Goal: Task Accomplishment & Management: Use online tool/utility

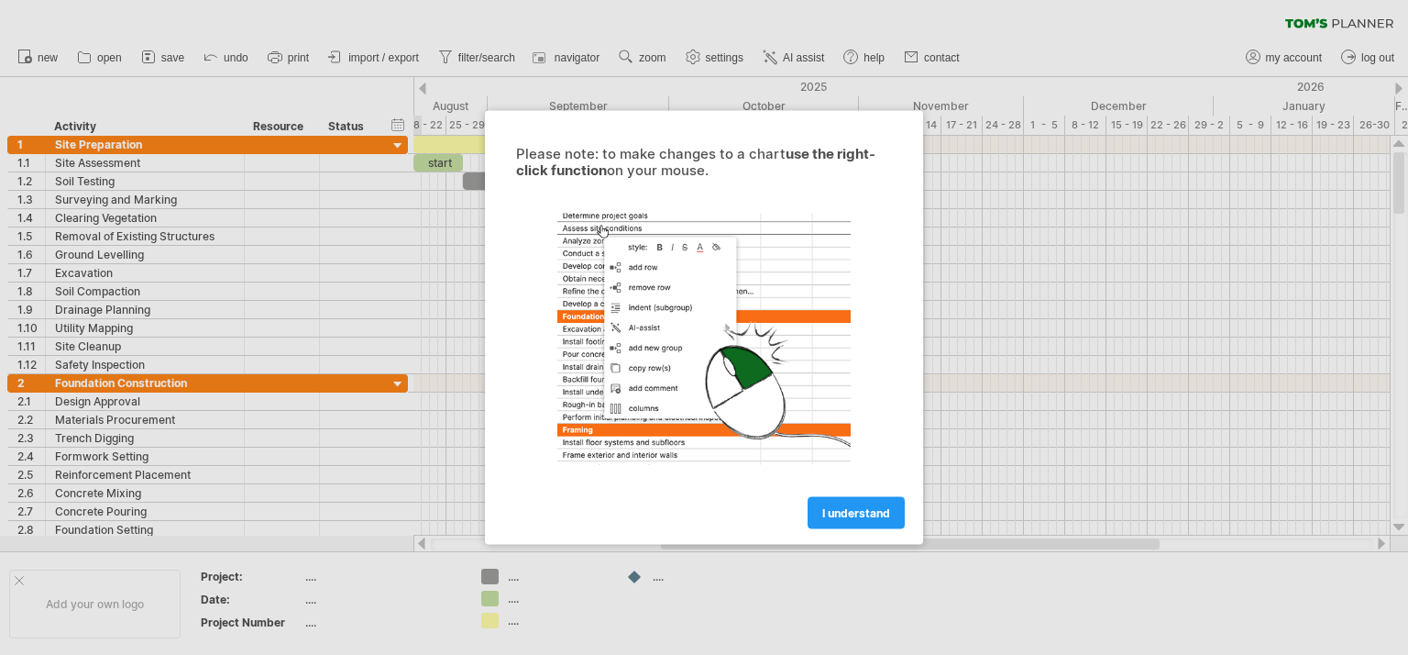
click at [844, 491] on div "I understand" at bounding box center [704, 504] width 413 height 47
click at [838, 502] on link "I understand" at bounding box center [856, 513] width 97 height 32
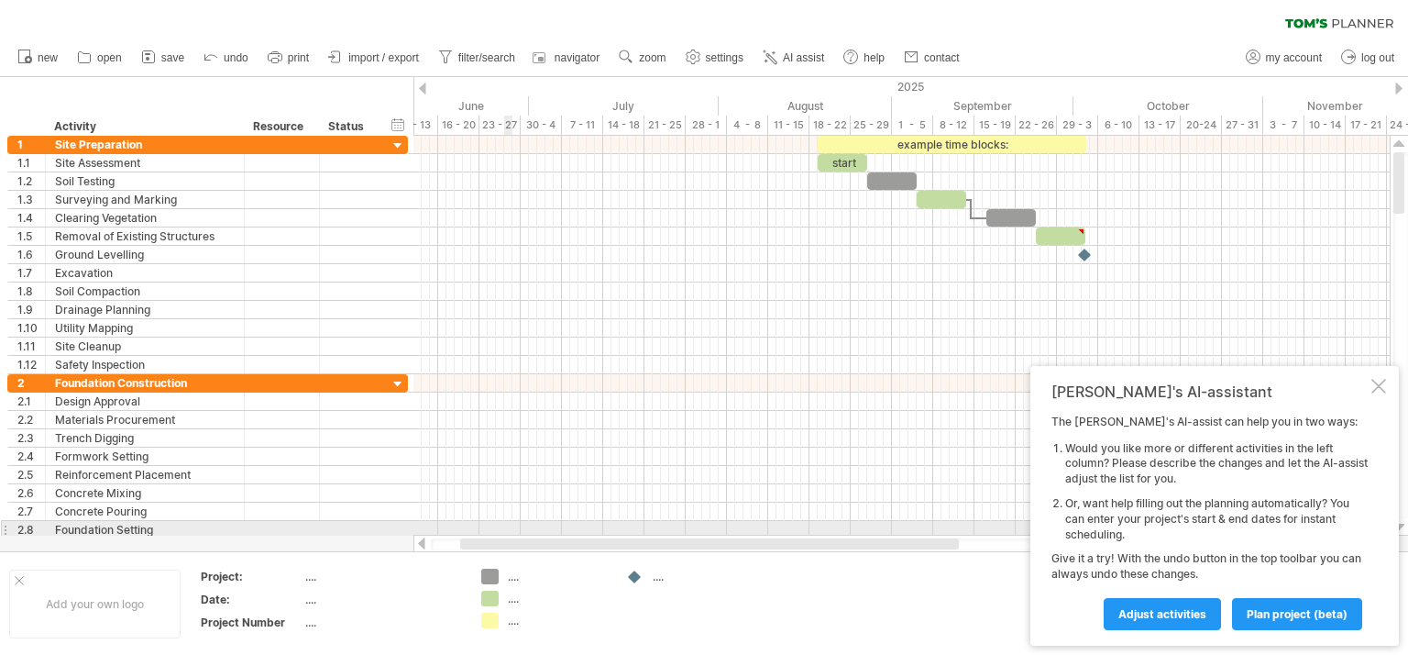
drag, startPoint x: 712, startPoint y: 546, endPoint x: 512, endPoint y: 524, distance: 202.0
click at [512, 524] on div "Trying to reach [DOMAIN_NAME] Connected again... 0% clear filter new 1" at bounding box center [704, 327] width 1408 height 655
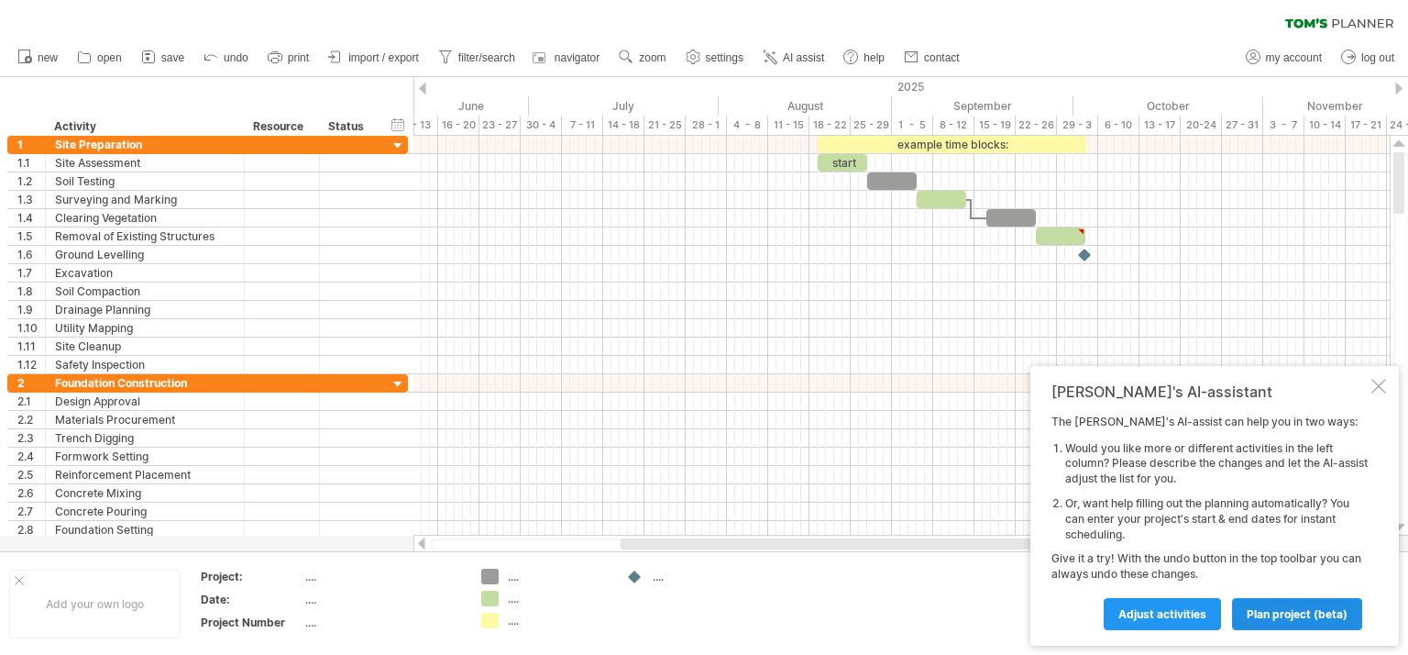
click at [1257, 608] on span "plan project (beta)" at bounding box center [1297, 614] width 101 height 14
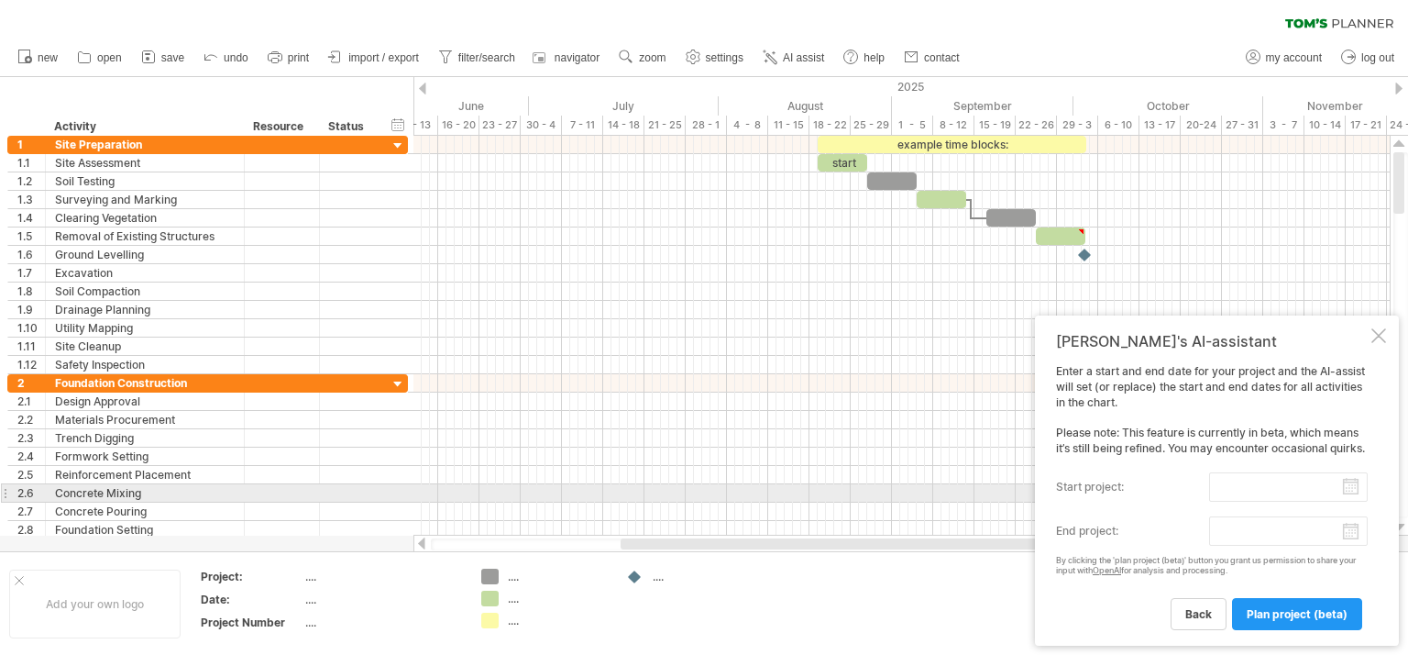
click at [1242, 489] on input "start project:" at bounding box center [1288, 486] width 159 height 29
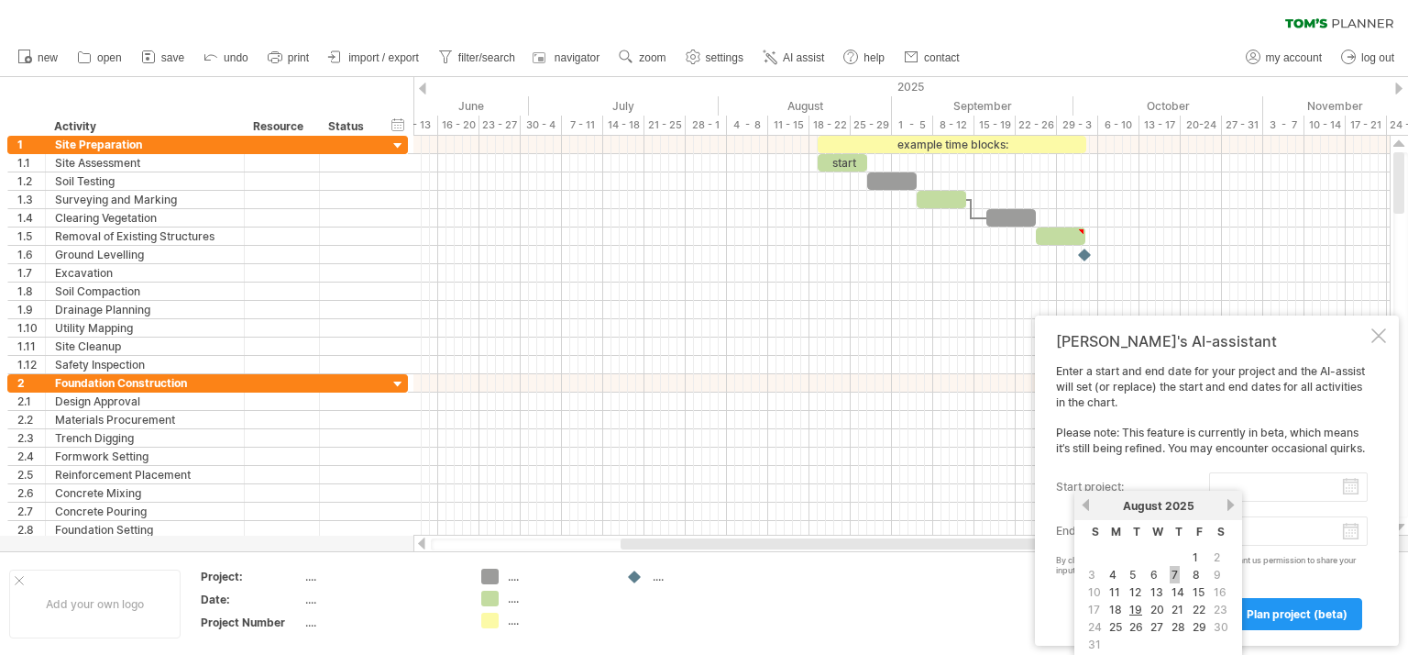
click at [1172, 569] on link "7" at bounding box center [1175, 574] width 10 height 17
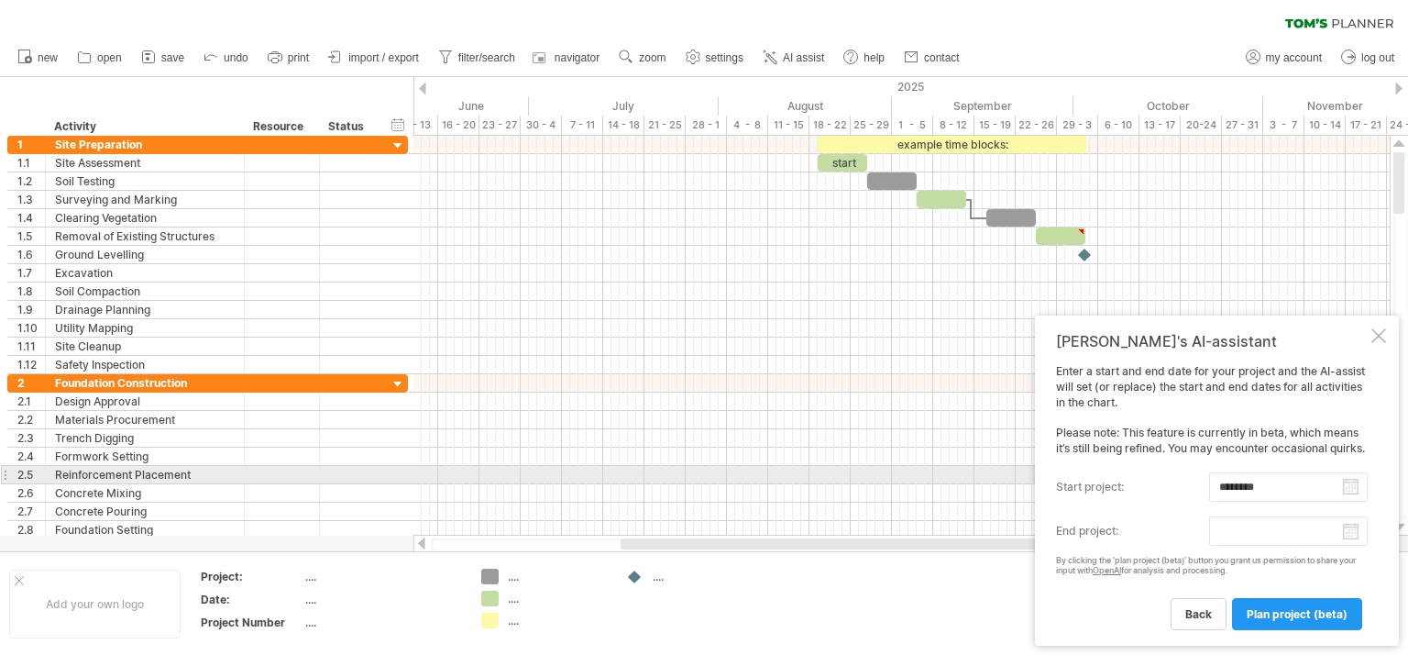
click at [1255, 477] on input "********" at bounding box center [1288, 486] width 159 height 29
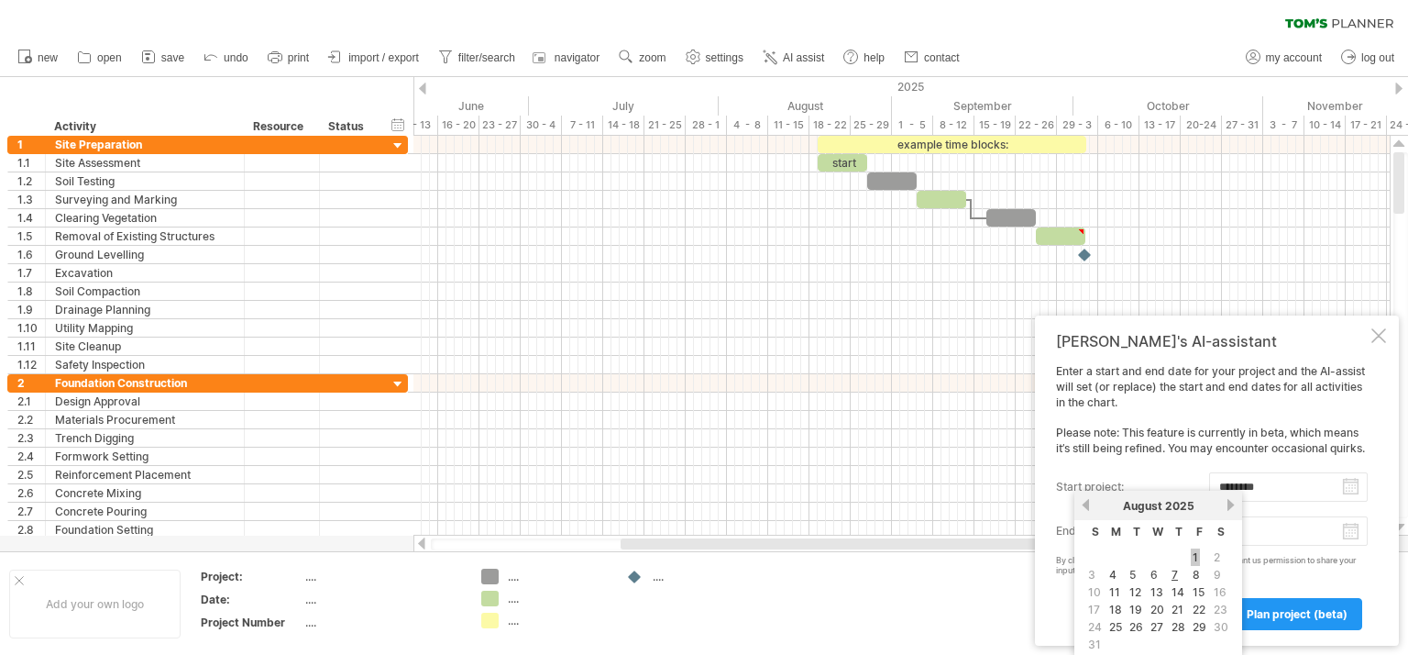
click at [1196, 553] on link "1" at bounding box center [1195, 556] width 9 height 17
type input "********"
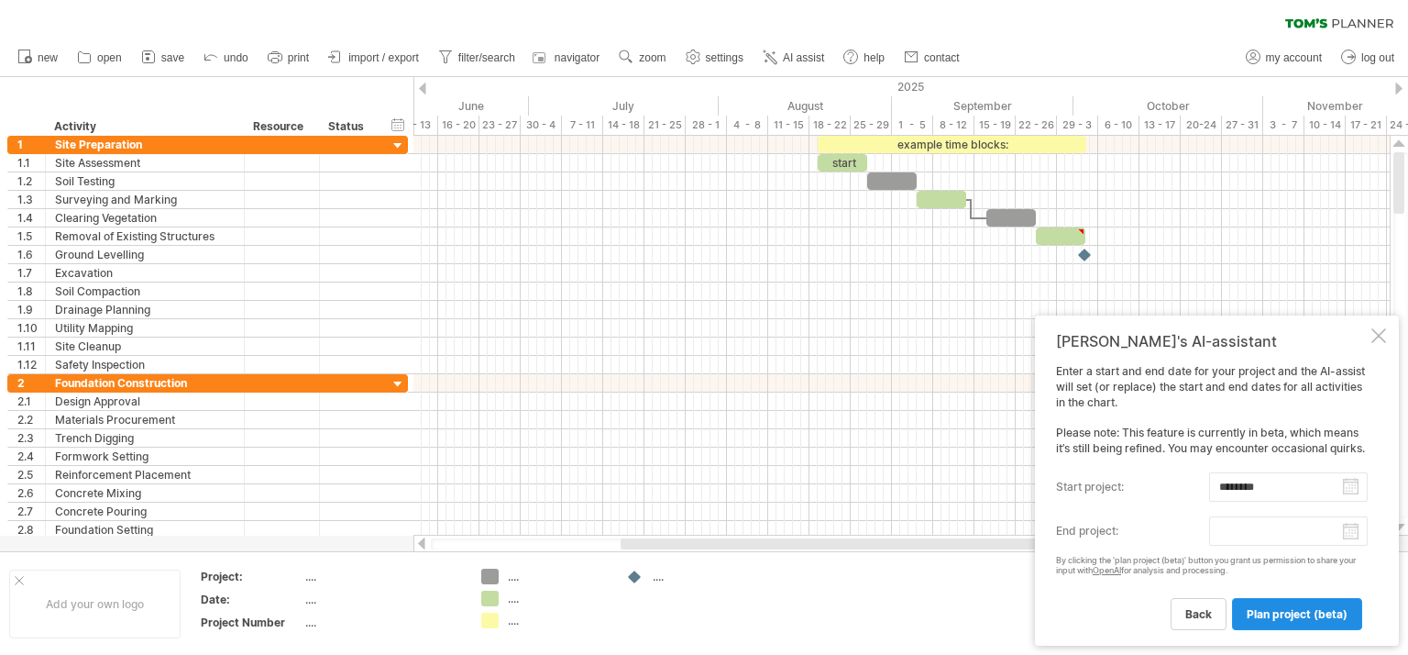
click at [1280, 603] on link "plan project (beta)" at bounding box center [1297, 614] width 130 height 32
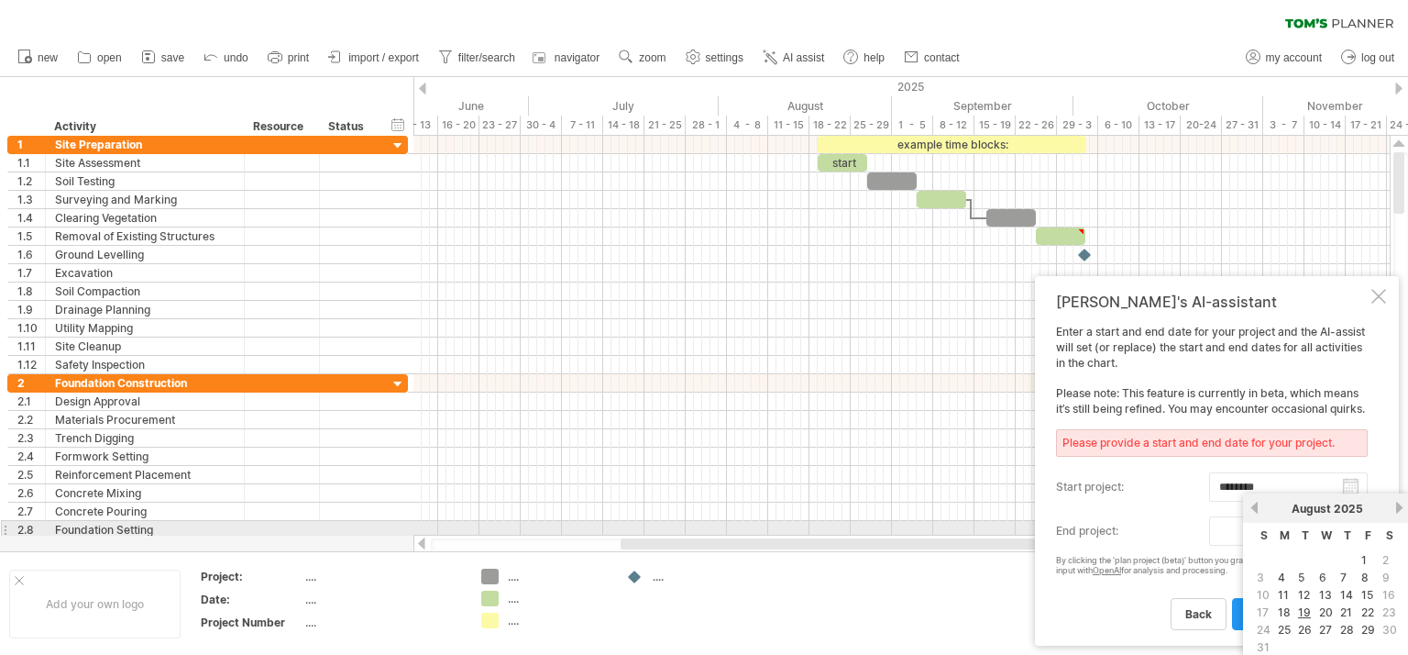
click at [1261, 534] on body "progress(100%) Trying to reach [DOMAIN_NAME] Connected again... 0% clear filter…" at bounding box center [704, 401] width 1408 height 802
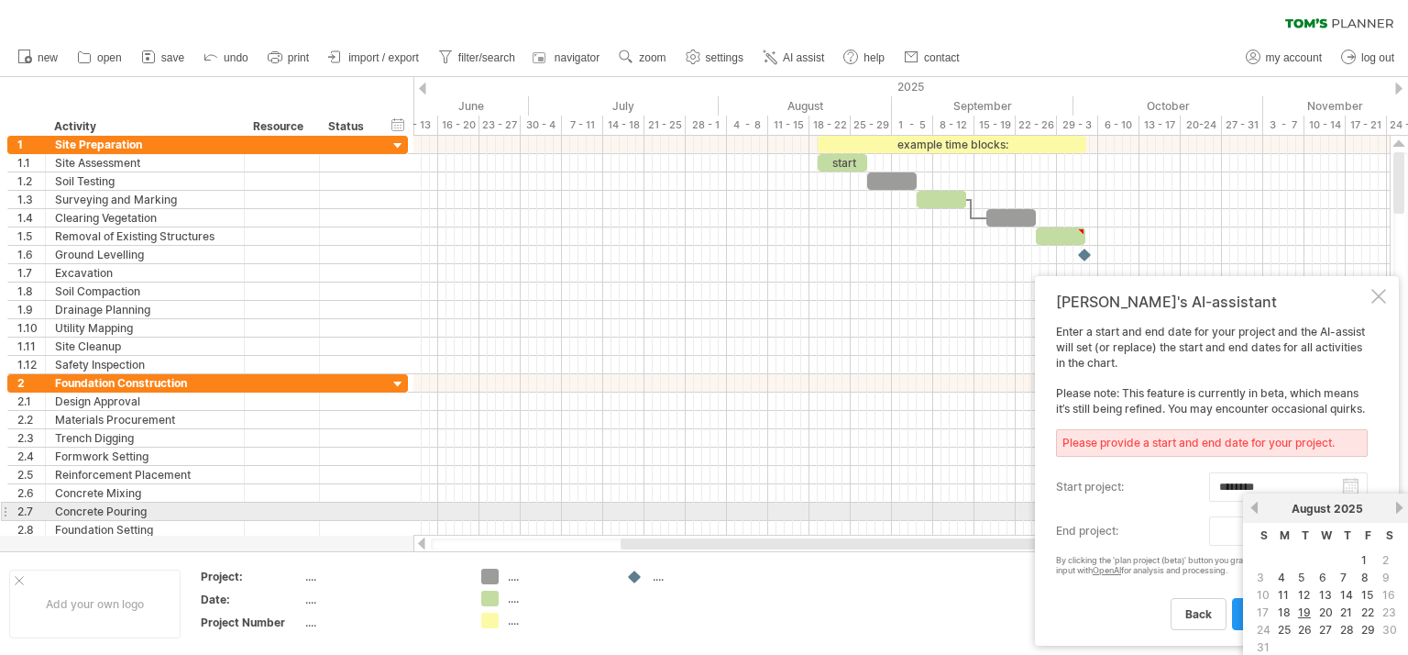
click at [1393, 510] on link "next" at bounding box center [1400, 508] width 14 height 14
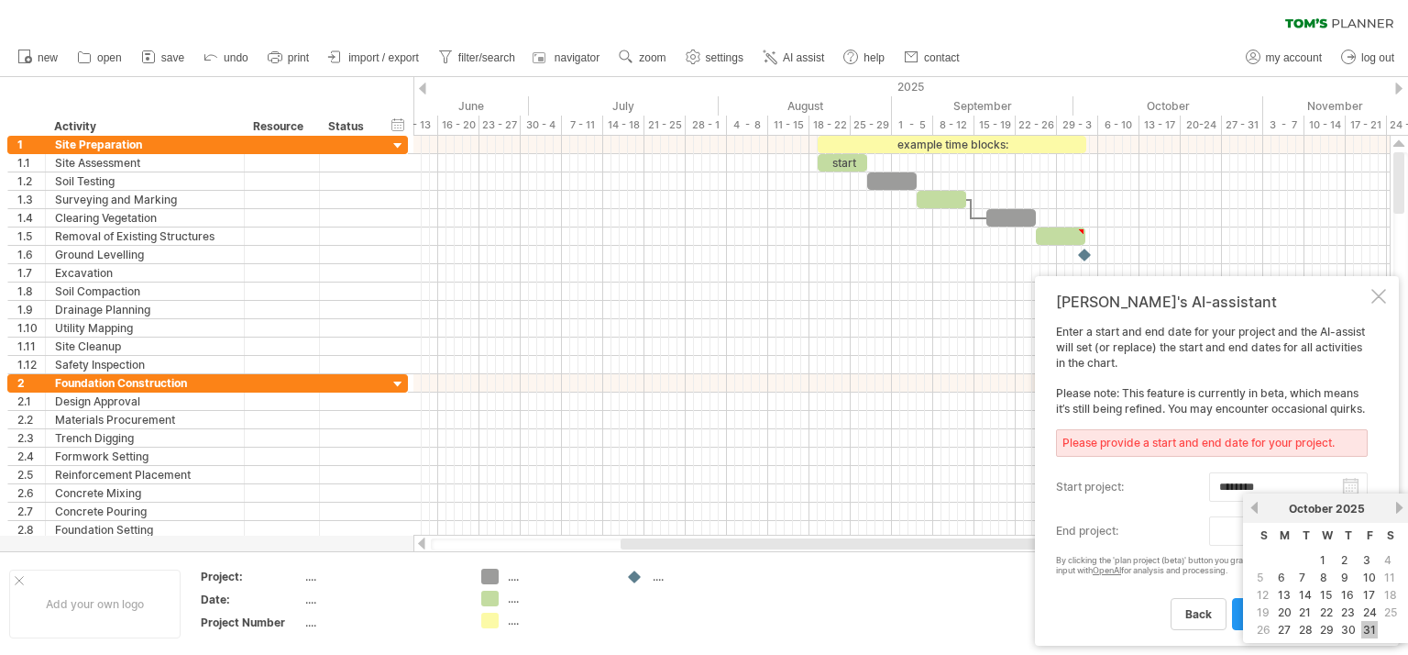
click at [1368, 624] on link "31" at bounding box center [1370, 629] width 17 height 17
type input "********"
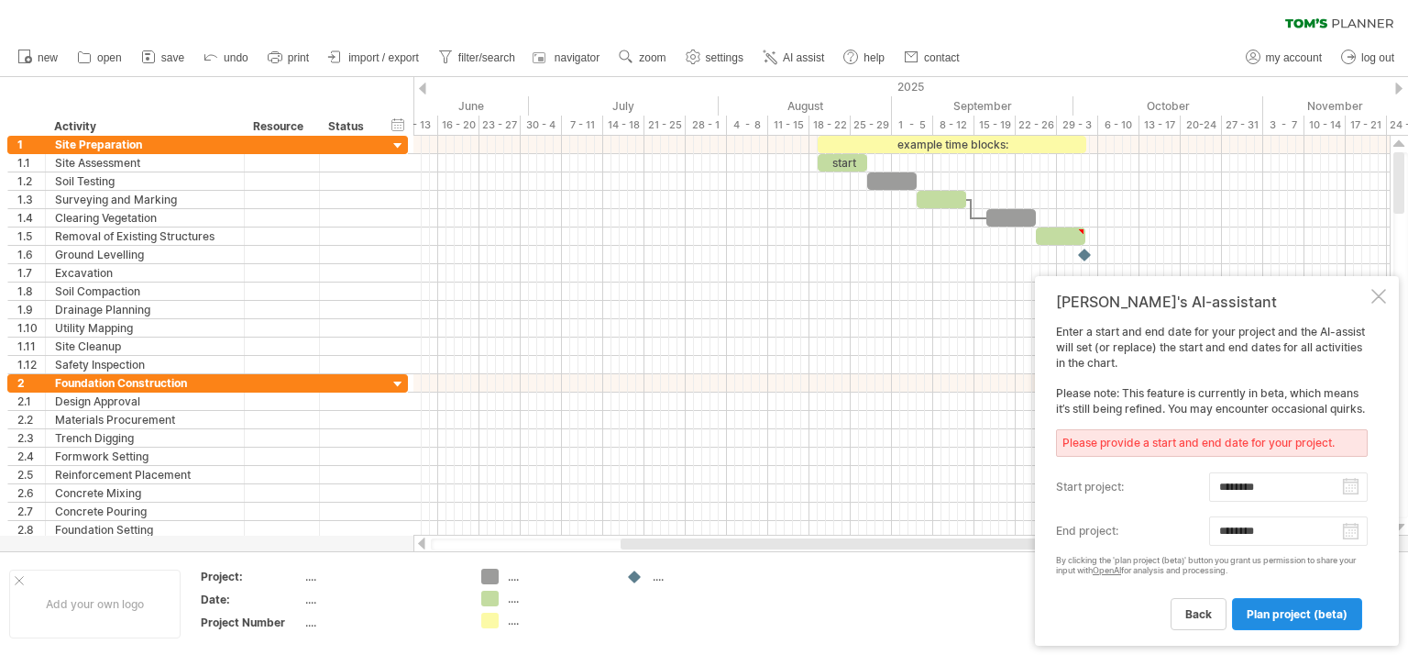
click at [1308, 607] on span "plan project (beta)" at bounding box center [1297, 614] width 101 height 14
